Goal: Information Seeking & Learning: Learn about a topic

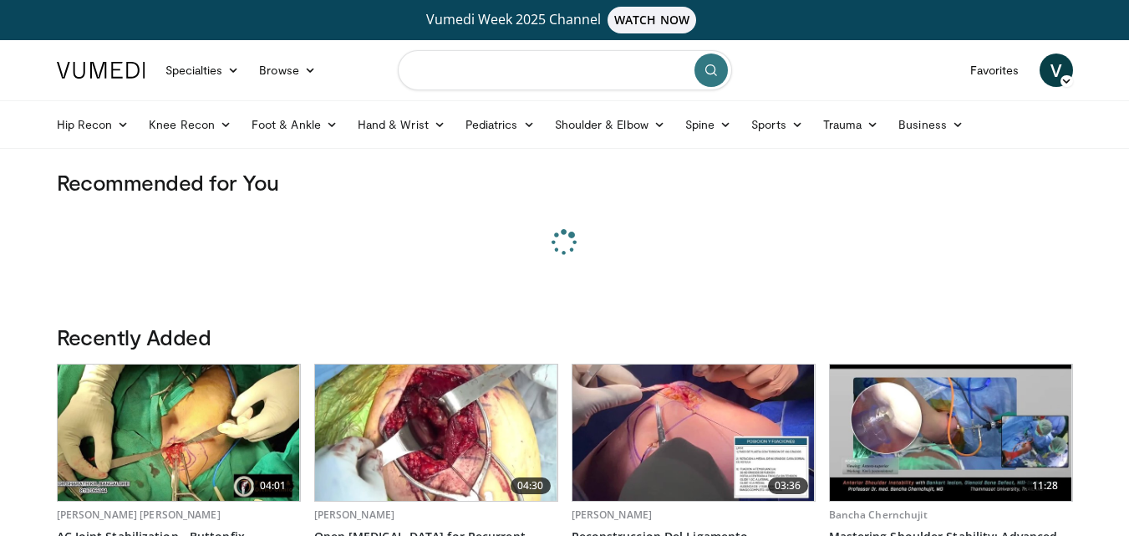
click at [449, 84] on input "Search topics, interventions" at bounding box center [565, 70] width 334 height 40
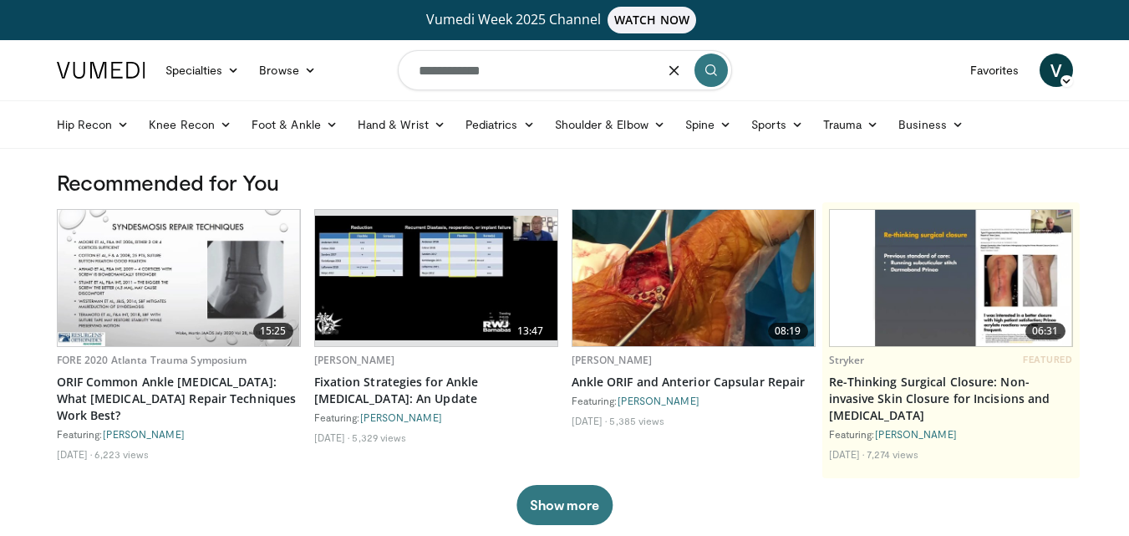
type input "**********"
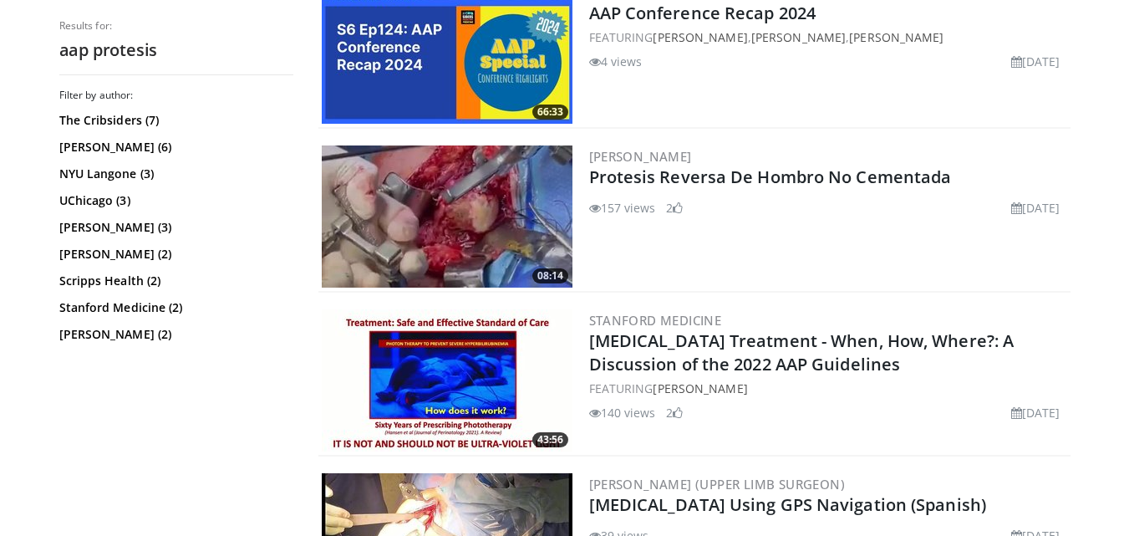
scroll to position [585, 0]
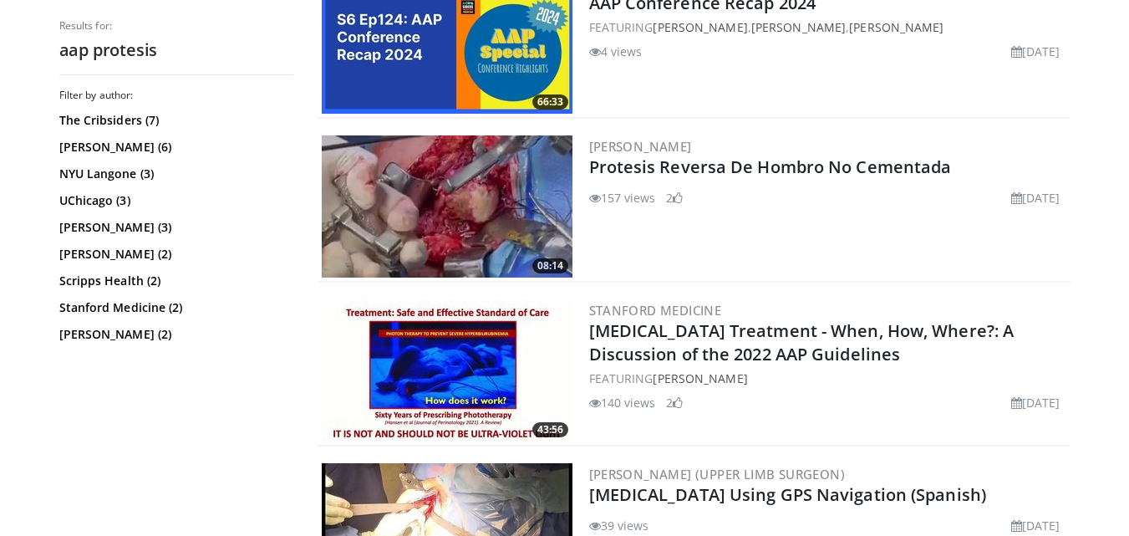
click at [484, 206] on img at bounding box center [447, 206] width 251 height 142
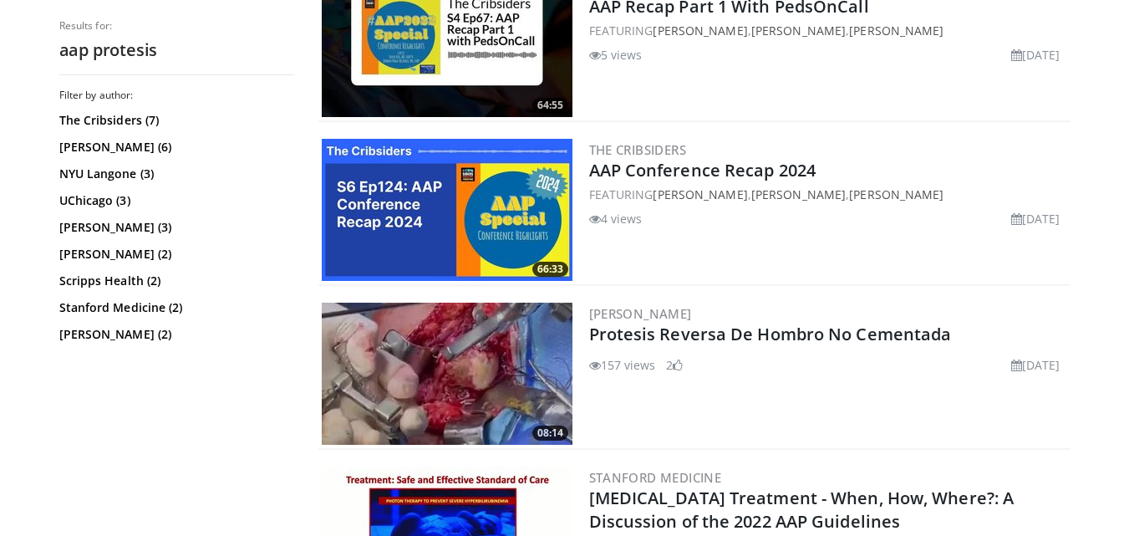
scroll to position [0, 0]
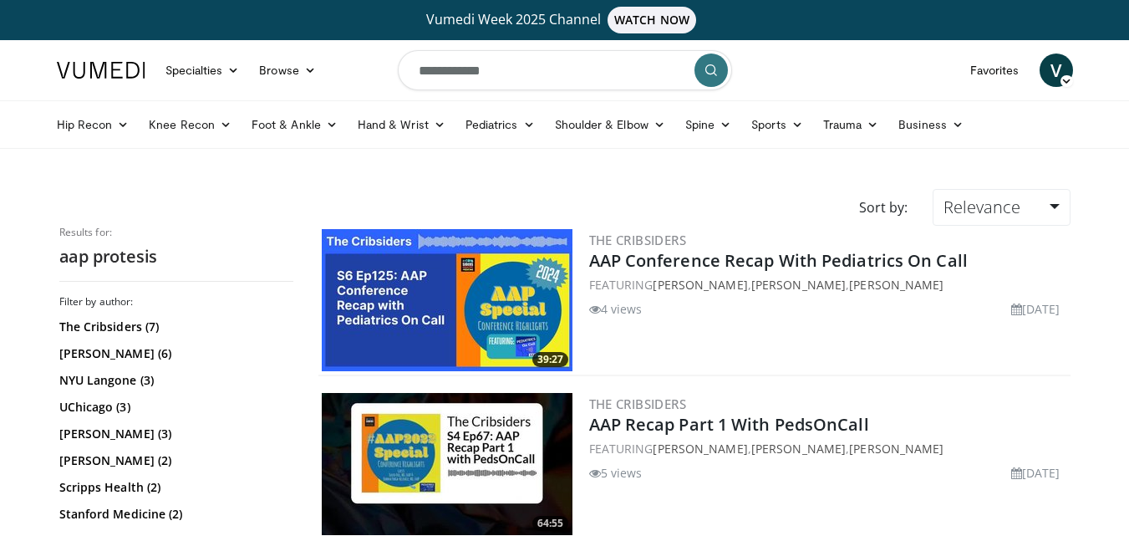
click at [451, 72] on input "**********" at bounding box center [565, 70] width 334 height 40
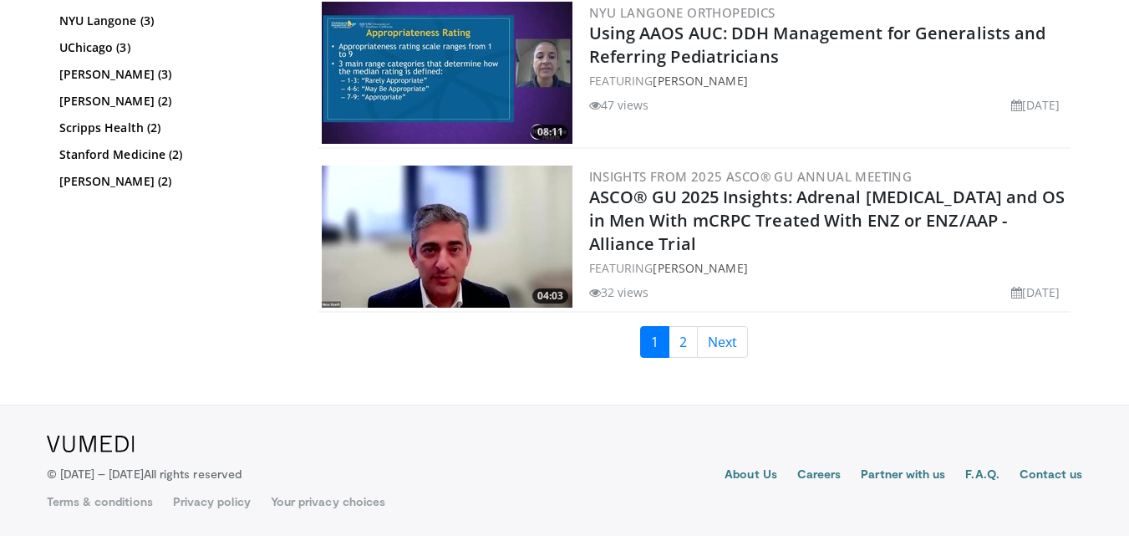
scroll to position [3995, 0]
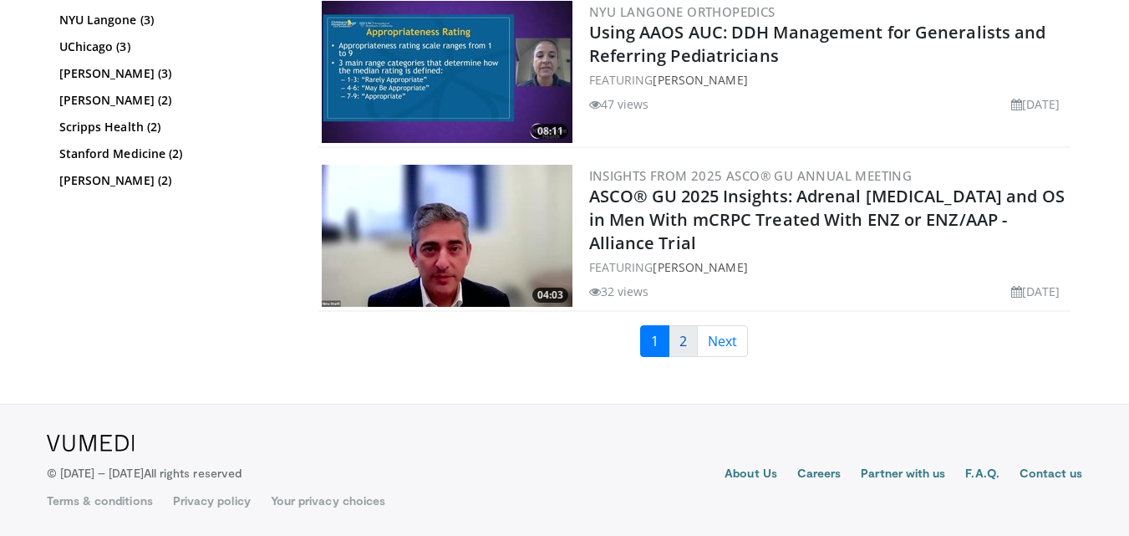
click at [682, 350] on link "2" at bounding box center [682, 341] width 29 height 32
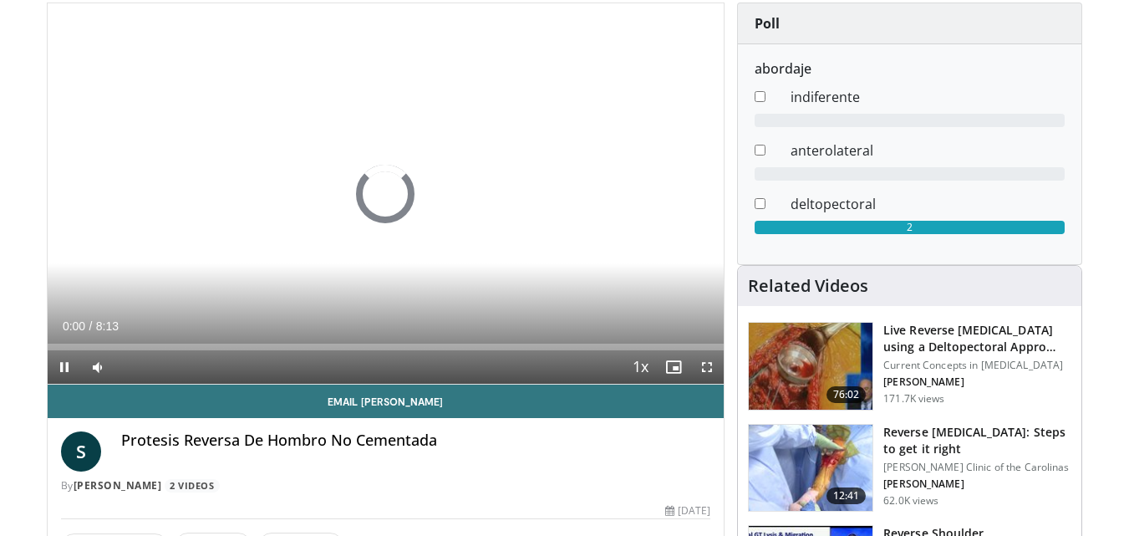
scroll to position [167, 0]
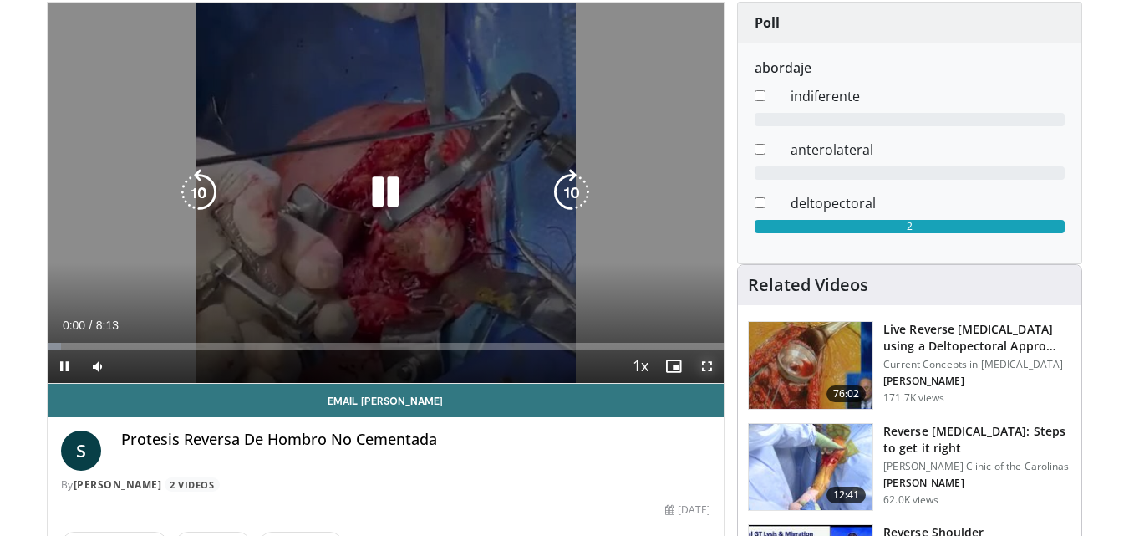
click at [710, 365] on span "Video Player" at bounding box center [706, 365] width 33 height 33
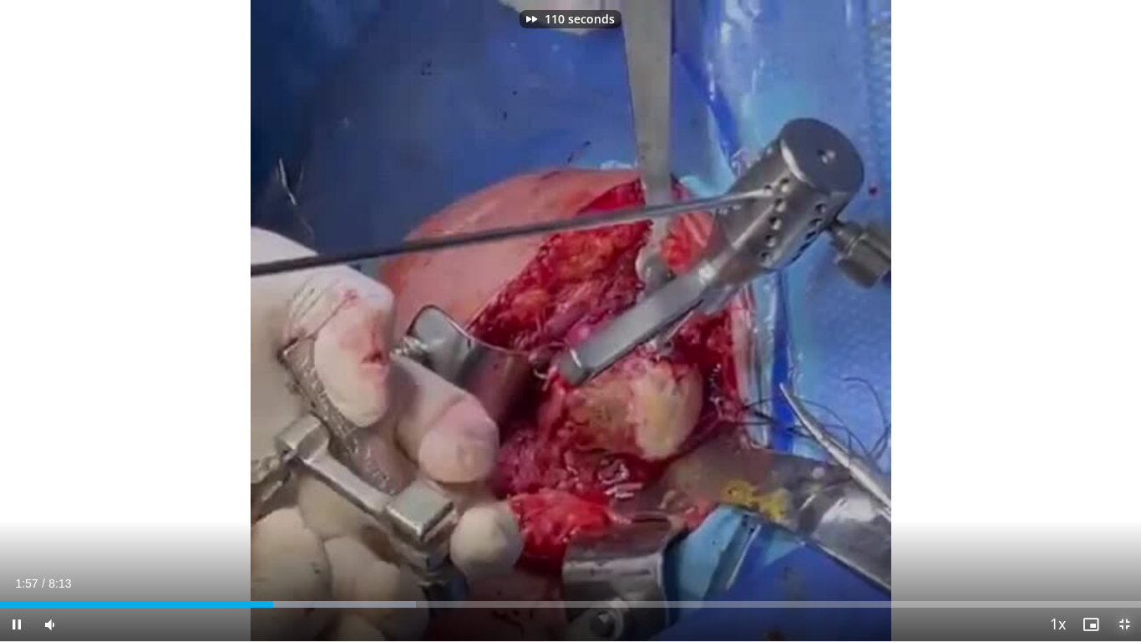
click at [1128, 535] on span "Video Player" at bounding box center [1124, 623] width 33 height 33
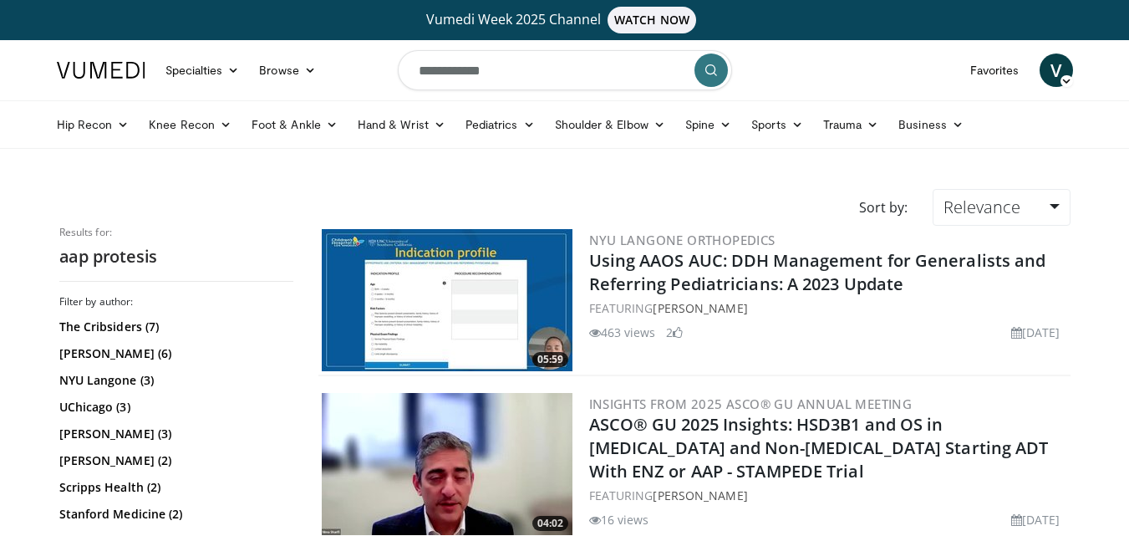
click at [124, 69] on img at bounding box center [101, 70] width 89 height 17
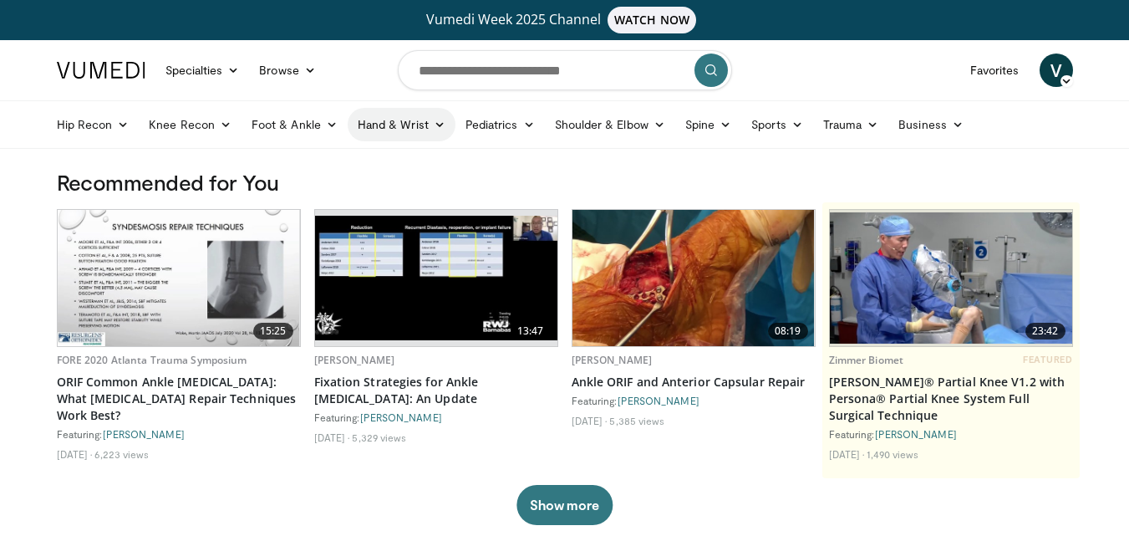
click at [421, 126] on link "Hand & Wrist" at bounding box center [402, 124] width 108 height 33
click at [421, 159] on link "Hand" at bounding box center [447, 163] width 199 height 27
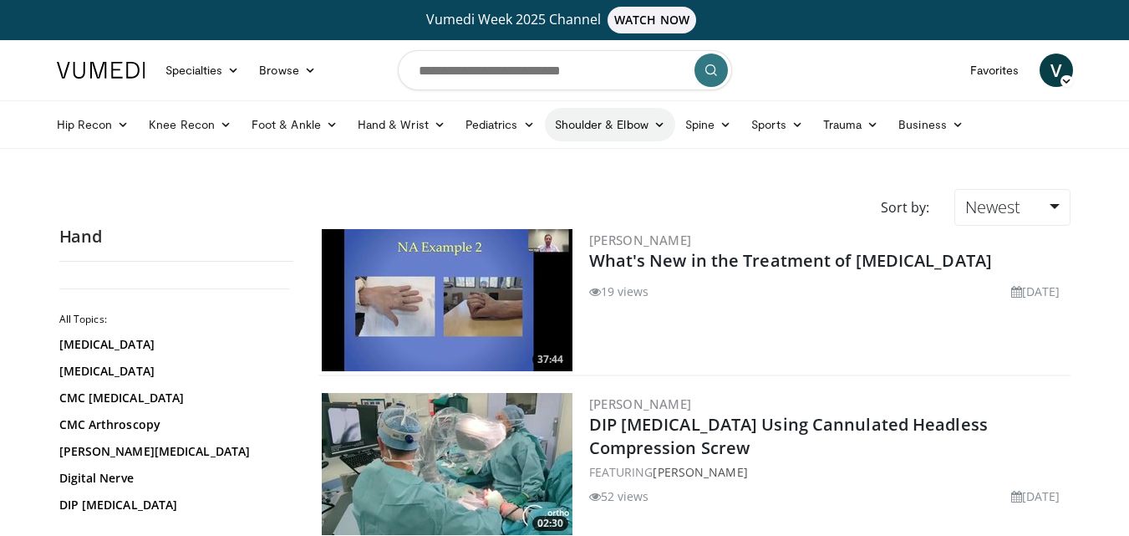
click at [653, 125] on icon at bounding box center [659, 125] width 12 height 12
click at [606, 167] on link "Elbow" at bounding box center [574, 163] width 199 height 27
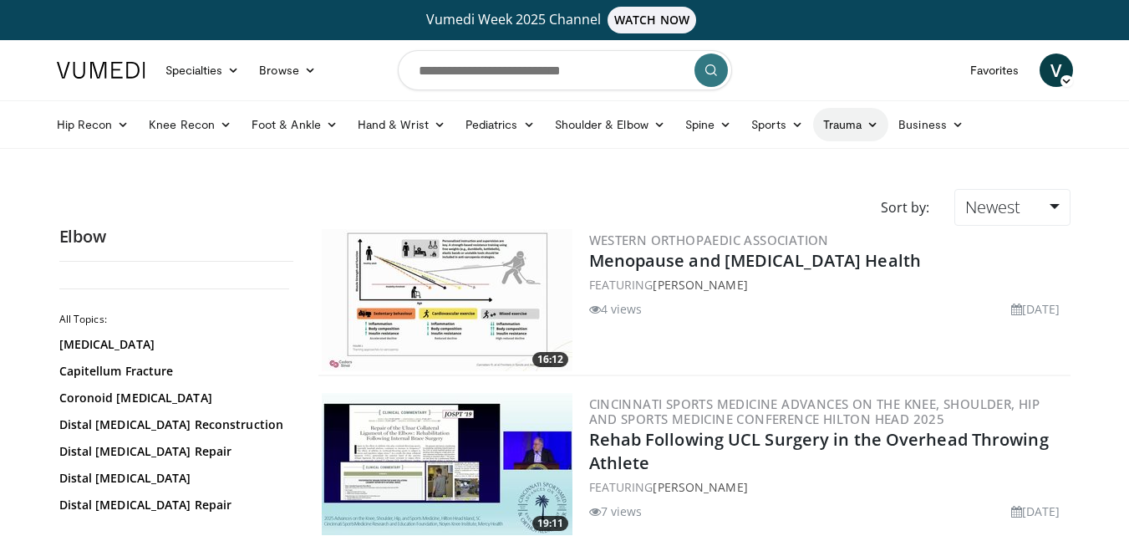
click at [837, 124] on link "Trauma" at bounding box center [851, 124] width 76 height 33
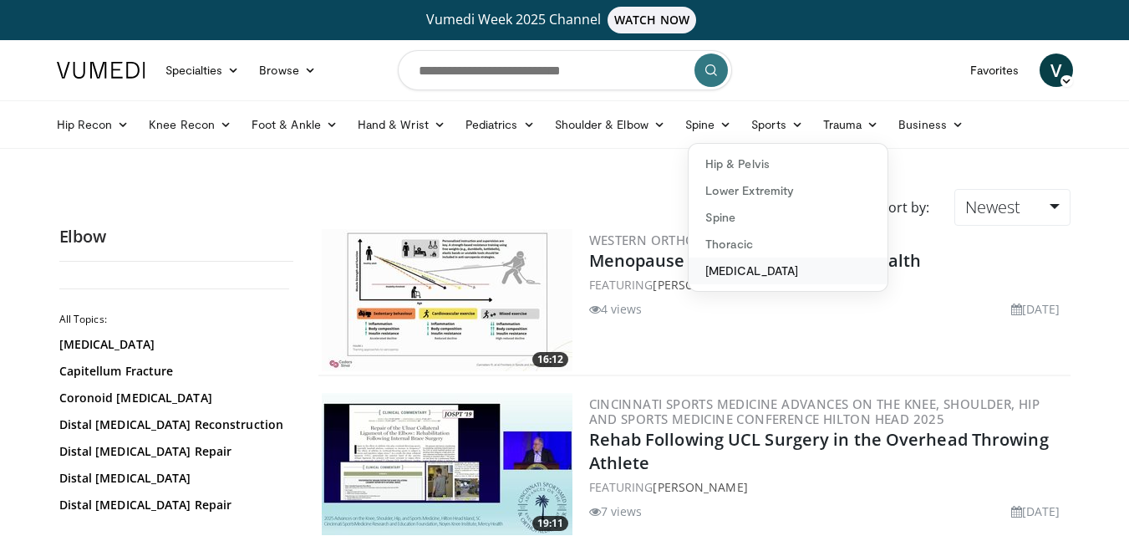
click at [775, 272] on link "[MEDICAL_DATA]" at bounding box center [787, 270] width 199 height 27
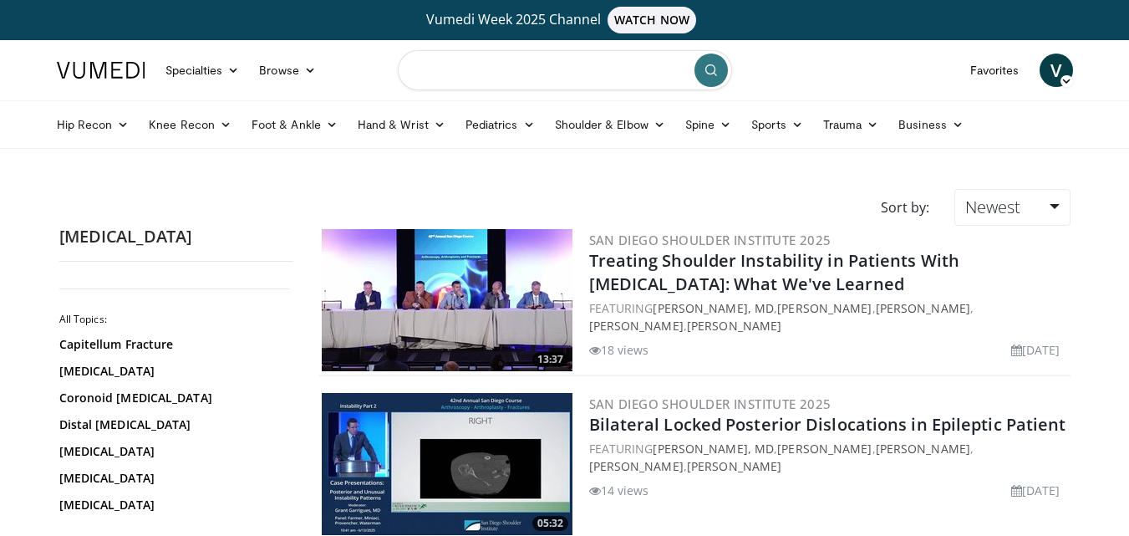
click at [464, 67] on input "Search topics, interventions" at bounding box center [565, 70] width 334 height 40
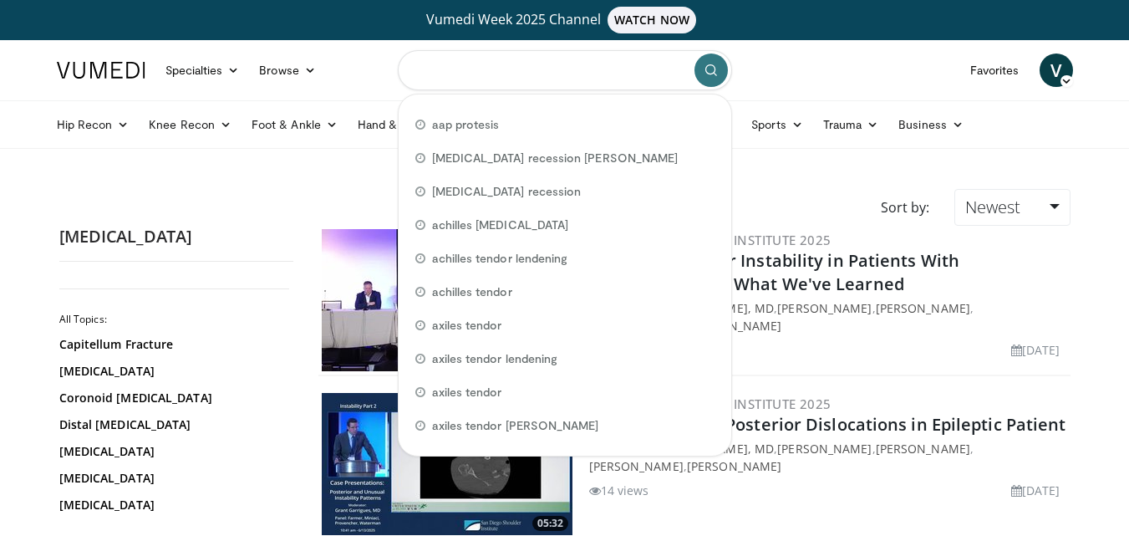
paste input "**********"
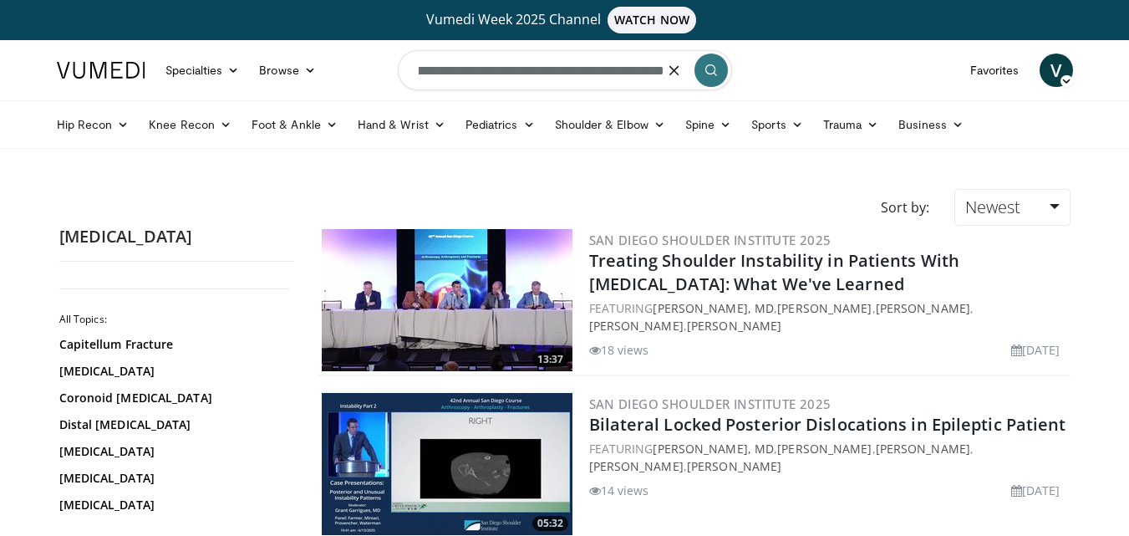
type input "**********"
